Goal: Information Seeking & Learning: Learn about a topic

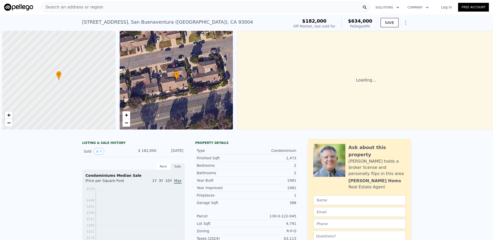
scroll to position [0, 2]
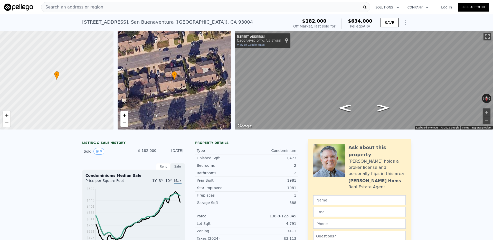
click at [131, 6] on div "Search an address or region" at bounding box center [205, 7] width 329 height 10
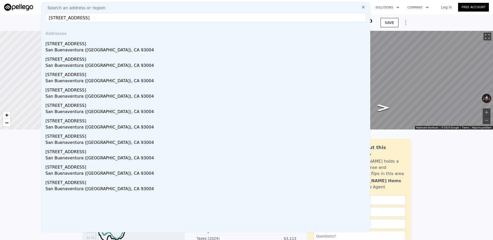
type input "9050 Feather Street, Ventura, CA 93004"
click at [423, 21] on div "9050 Feather St , San Buenaventura (Ventura) , CA 93004 Sold Apr 1998 for $182k…" at bounding box center [246, 22] width 493 height 16
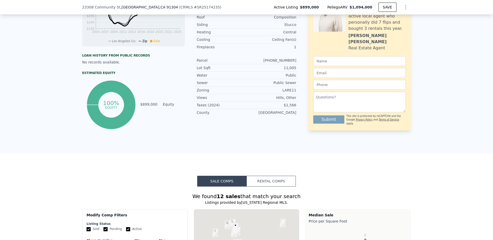
scroll to position [348, 0]
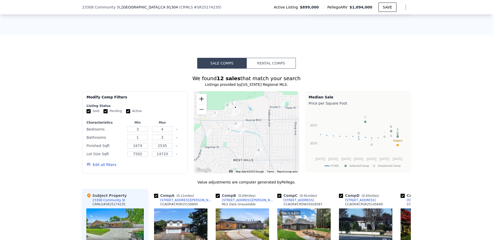
click at [200, 97] on button "Zoom in" at bounding box center [201, 99] width 10 height 10
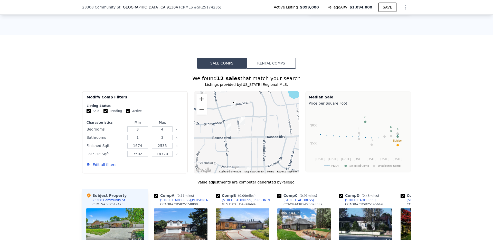
drag, startPoint x: 241, startPoint y: 103, endPoint x: 272, endPoint y: 159, distance: 64.0
click at [271, 158] on div at bounding box center [246, 132] width 105 height 82
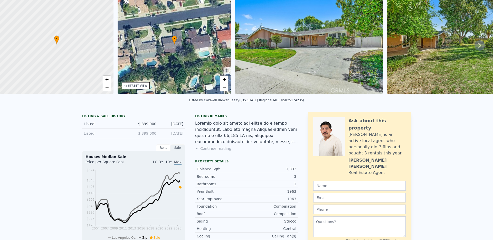
scroll to position [0, 0]
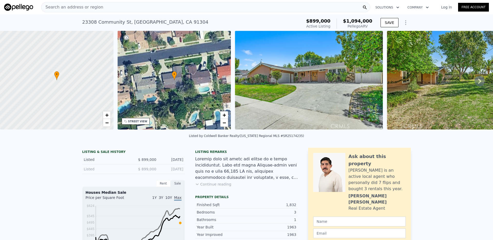
click at [167, 7] on div "Search an address or region" at bounding box center [205, 7] width 329 height 10
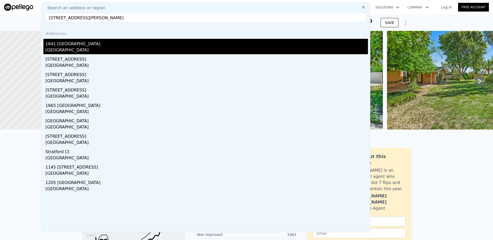
type input "[STREET_ADDRESS][PERSON_NAME]"
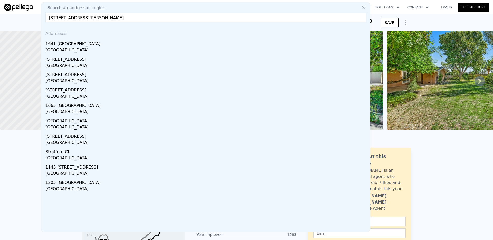
click at [88, 47] on div "[STREET_ADDRESS]" at bounding box center [206, 46] width 322 height 15
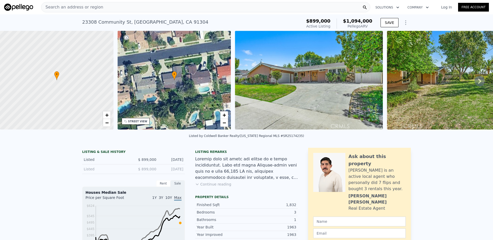
type input "2"
type input "1272"
type input "2437"
type input "6098.400000000001"
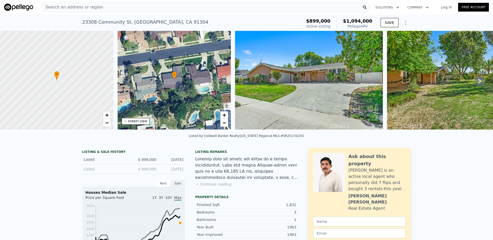
type input "12731"
type input "$ 4,125,000"
type input "8"
type input "-$ 1,499,075"
